Goal: Task Accomplishment & Management: Complete application form

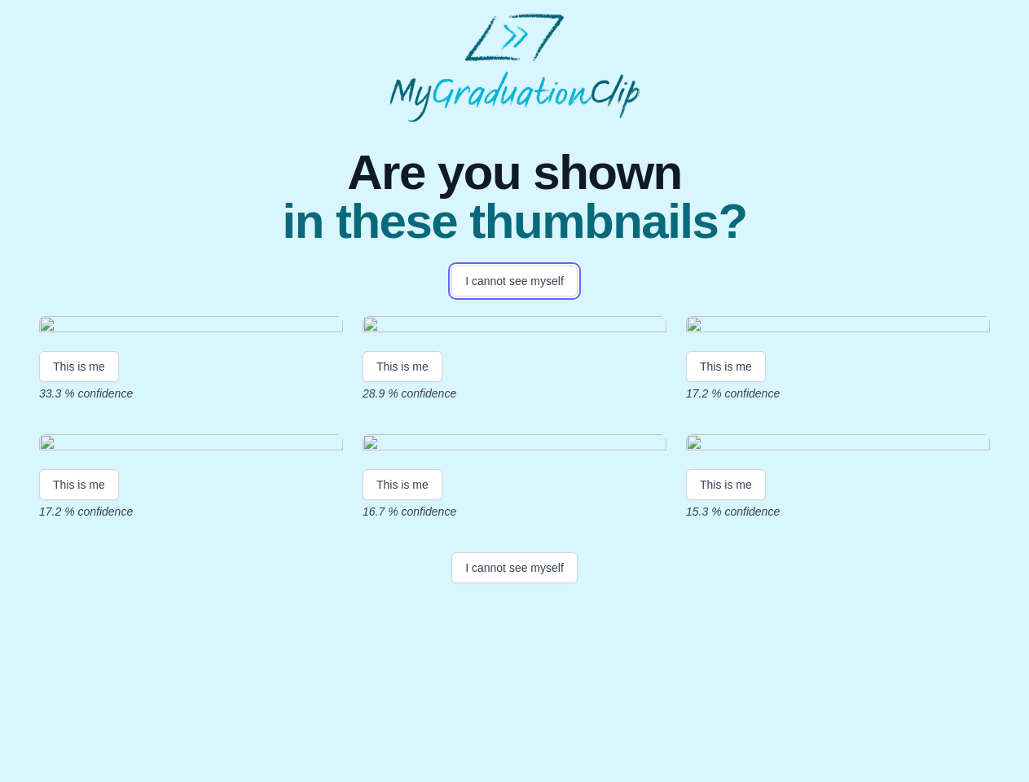
click at [514, 281] on button "I cannot see myself" at bounding box center [515, 281] width 126 height 31
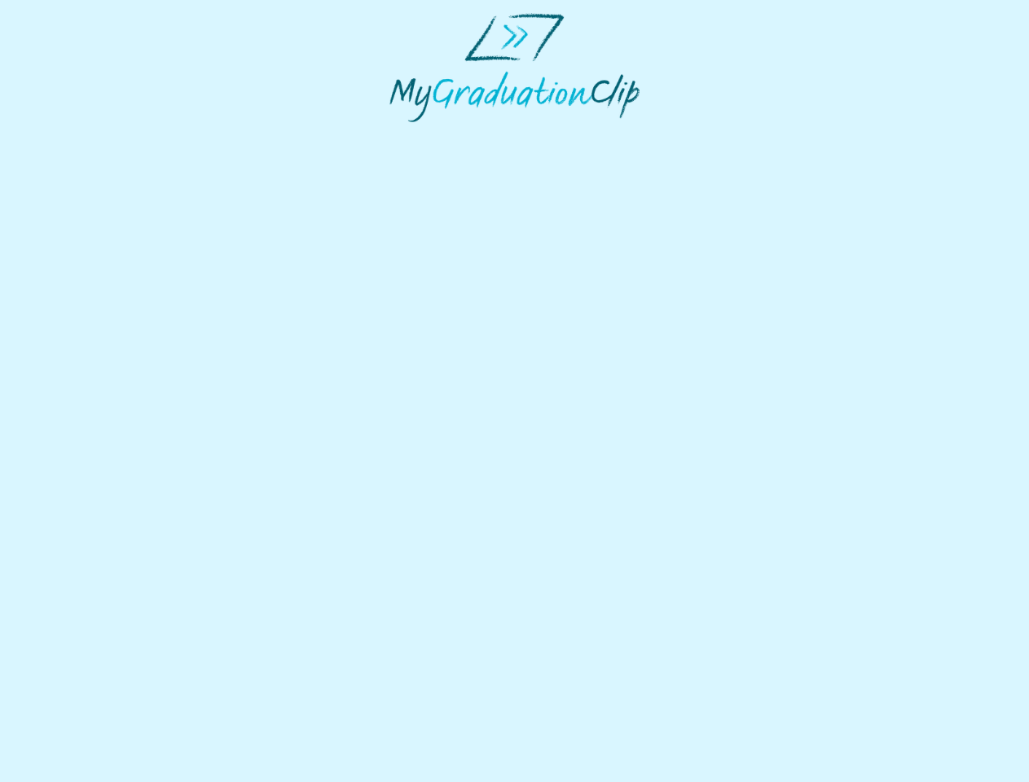
click at [79, 135] on html at bounding box center [514, 67] width 1029 height 135
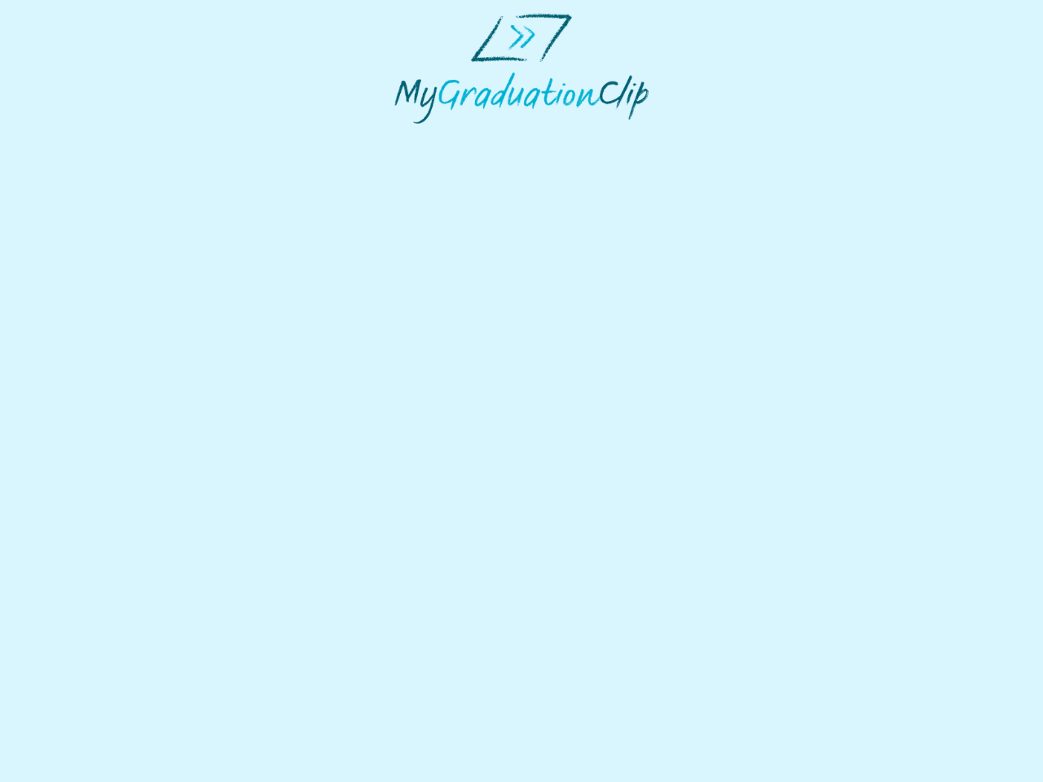
click at [405, 137] on html at bounding box center [521, 68] width 1043 height 137
click at [730, 137] on html at bounding box center [521, 68] width 1043 height 137
click at [79, 137] on html at bounding box center [521, 68] width 1043 height 137
click at [405, 137] on html at bounding box center [521, 68] width 1043 height 137
click at [730, 137] on html at bounding box center [521, 68] width 1043 height 137
